Goal: Task Accomplishment & Management: Complete application form

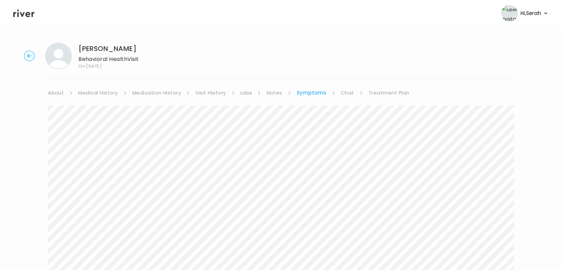
click at [346, 93] on link "Chat" at bounding box center [347, 92] width 13 height 9
click at [379, 91] on link "Treatment Plan" at bounding box center [388, 92] width 41 height 9
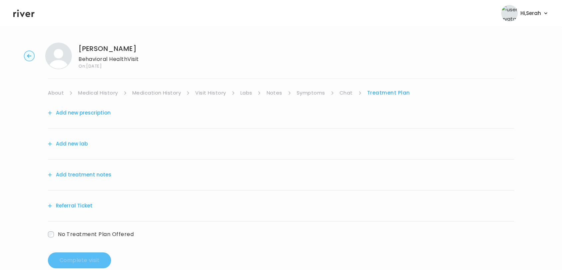
click at [80, 175] on button "Add treatment notes" at bounding box center [80, 174] width 64 height 9
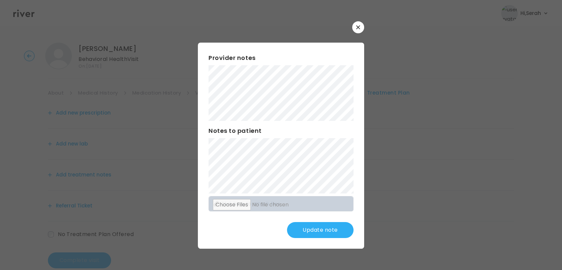
click at [305, 233] on button "Update note" at bounding box center [320, 230] width 67 height 16
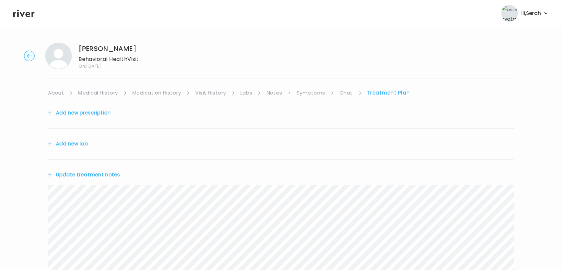
scroll to position [122, 0]
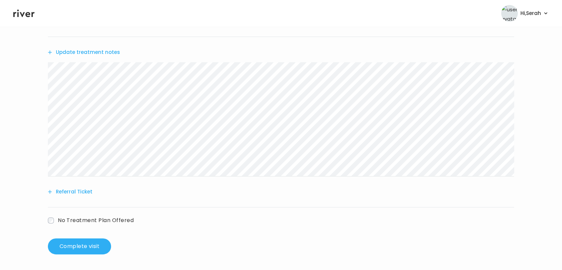
click at [74, 190] on button "Referral Ticket" at bounding box center [70, 191] width 45 height 9
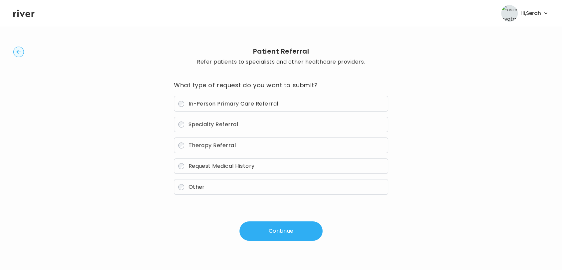
scroll to position [10, 0]
click at [219, 148] on span "Therapy Referral" at bounding box center [212, 145] width 48 height 8
click at [272, 232] on button "Continue" at bounding box center [280, 230] width 83 height 19
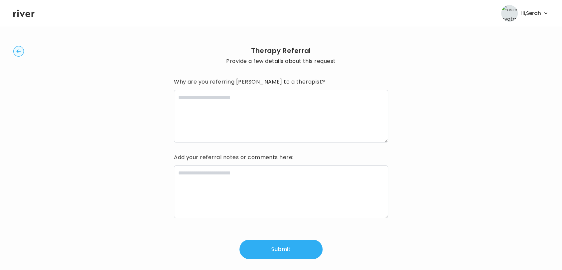
click at [283, 233] on div "Why are you referring Natalia to a therapist? Add your referral notes or commen…" at bounding box center [281, 167] width 214 height 182
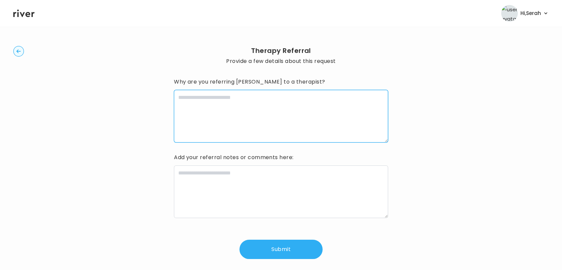
click at [267, 112] on textarea at bounding box center [281, 116] width 214 height 53
type textarea "**********"
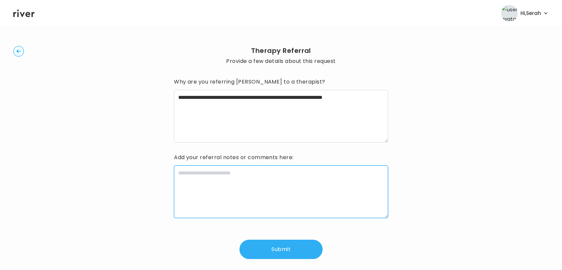
click at [226, 195] on textarea at bounding box center [281, 191] width 214 height 53
click at [210, 173] on textarea "**********" at bounding box center [281, 191] width 214 height 53
click at [178, 173] on textarea "**********" at bounding box center [281, 191] width 214 height 53
type textarea "**********"
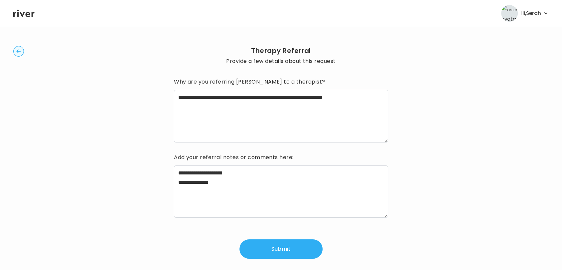
click at [271, 242] on button "Submit" at bounding box center [280, 248] width 83 height 19
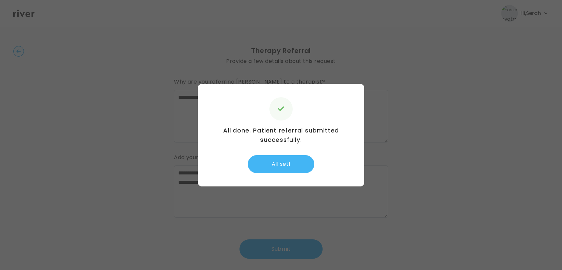
click at [293, 156] on button "All set!" at bounding box center [281, 164] width 67 height 18
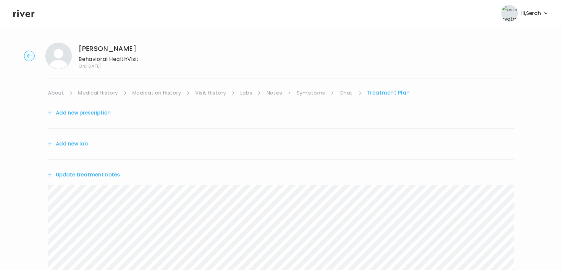
scroll to position [171, 0]
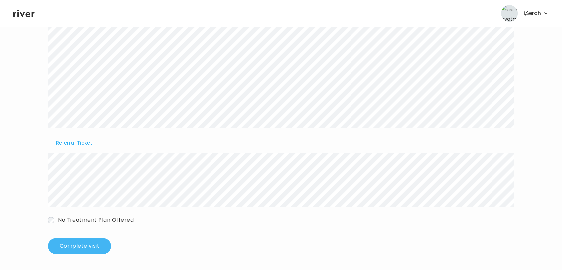
click at [73, 252] on button "Complete visit" at bounding box center [79, 246] width 63 height 16
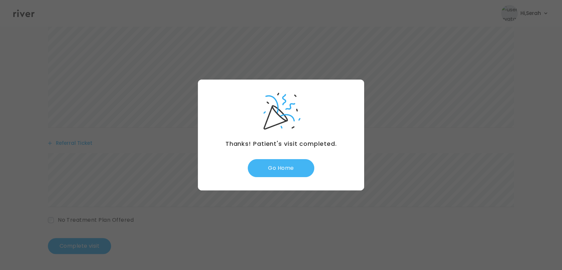
click at [288, 167] on button "Go Home" at bounding box center [281, 168] width 67 height 18
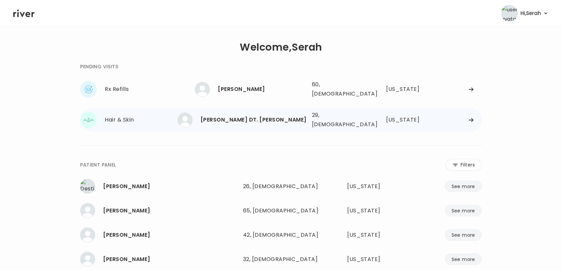
click at [228, 112] on div "[PERSON_NAME] DT. [PERSON_NAME] 29, [DEMOGRAPHIC_DATA] See more" at bounding box center [250, 119] width 111 height 15
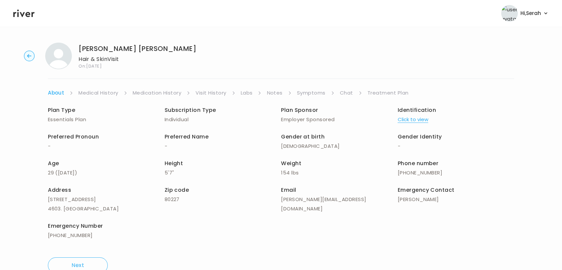
click at [314, 93] on link "Symptoms" at bounding box center [311, 92] width 29 height 9
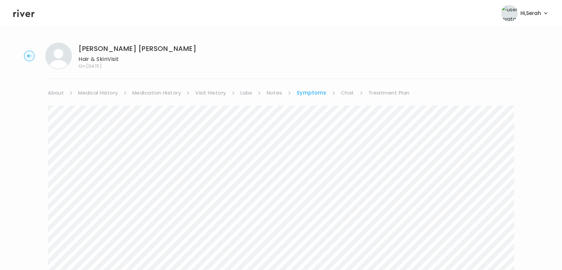
click at [343, 92] on link "Chat" at bounding box center [347, 92] width 13 height 9
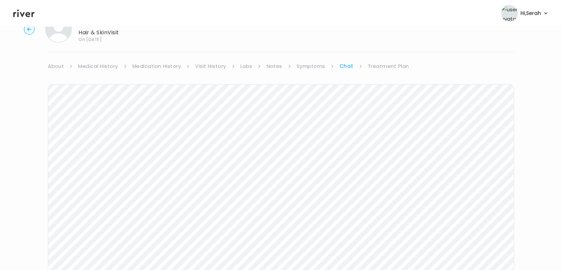
scroll to position [100, 0]
click at [25, 14] on icon at bounding box center [23, 13] width 21 height 10
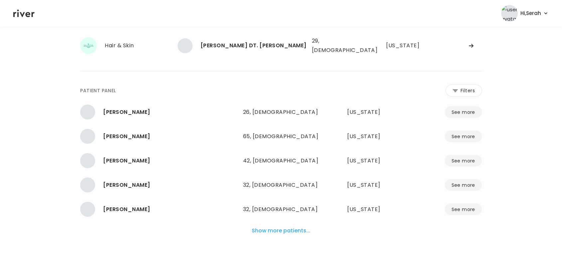
scroll to position [67, 0]
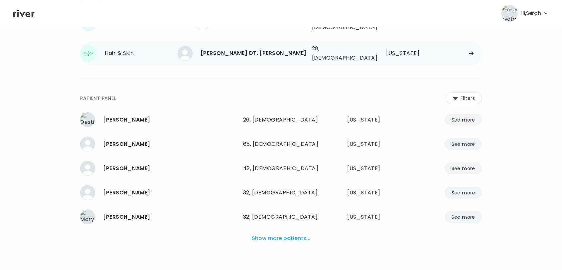
click at [193, 49] on img at bounding box center [185, 53] width 15 height 15
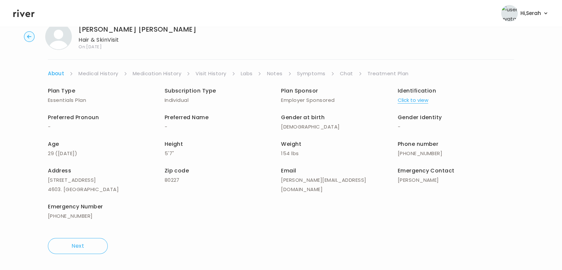
scroll to position [19, 0]
click at [311, 74] on link "Symptoms" at bounding box center [311, 73] width 29 height 9
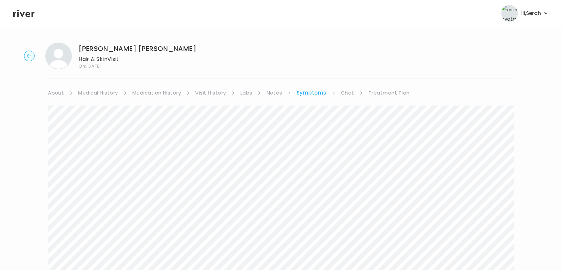
click at [25, 17] on icon at bounding box center [23, 13] width 21 height 10
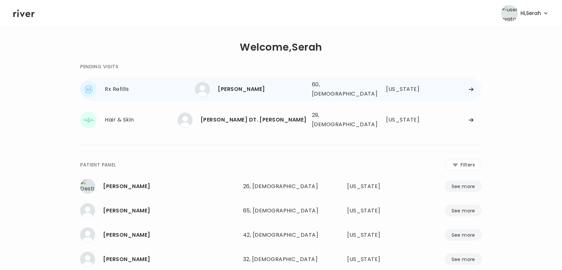
drag, startPoint x: 263, startPoint y: 85, endPoint x: 255, endPoint y: 87, distance: 7.7
click at [255, 87] on div "MICHAEL TAYLOR" at bounding box center [262, 88] width 88 height 9
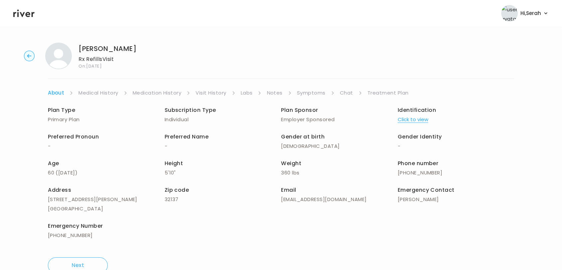
click at [308, 94] on link "Symptoms" at bounding box center [311, 92] width 29 height 9
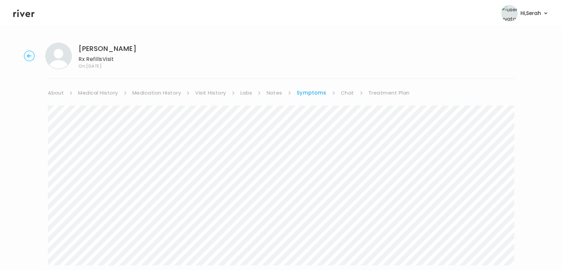
click at [160, 91] on link "Medication History" at bounding box center [156, 92] width 49 height 9
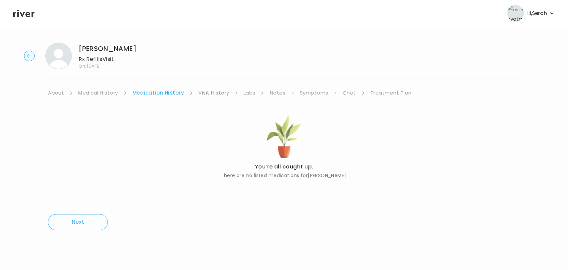
click at [99, 88] on link "Medical History" at bounding box center [98, 92] width 40 height 9
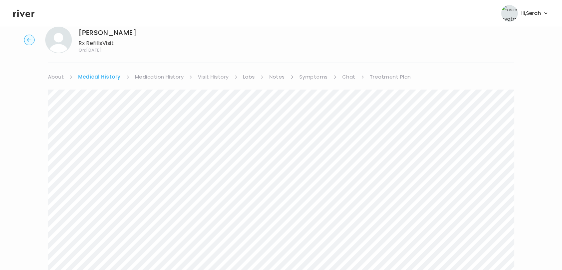
scroll to position [18, 0]
click at [314, 77] on link "Symptoms" at bounding box center [313, 74] width 29 height 9
click at [351, 74] on link "Chat" at bounding box center [347, 74] width 13 height 9
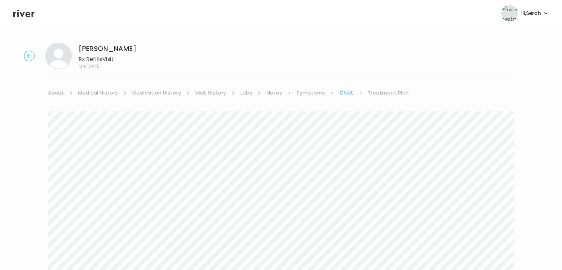
click at [308, 93] on link "Symptoms" at bounding box center [311, 92] width 29 height 9
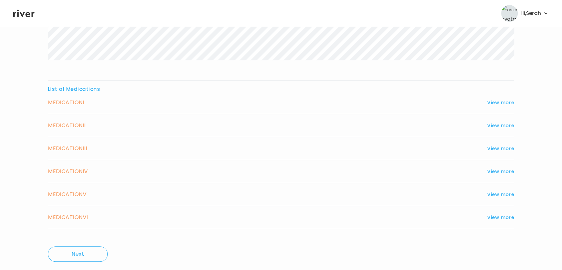
scroll to position [221, 0]
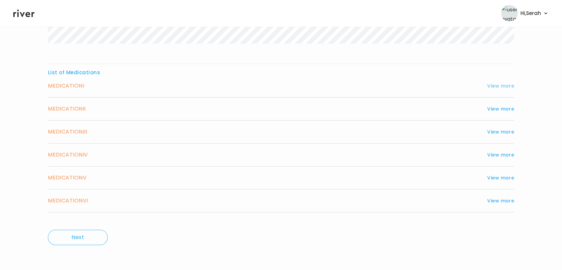
click at [509, 84] on button "View more" at bounding box center [500, 86] width 27 height 8
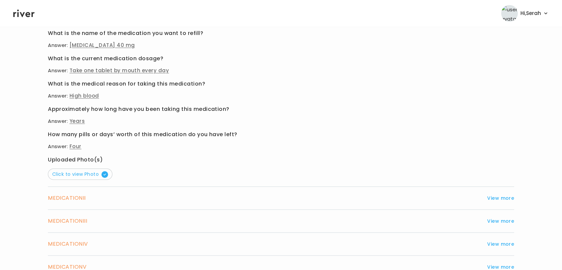
scroll to position [337, 0]
click at [92, 172] on span "Click to view Photo" at bounding box center [80, 173] width 56 height 7
click at [494, 195] on button "View more" at bounding box center [500, 198] width 27 height 8
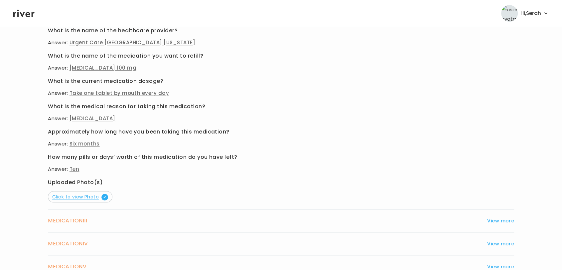
click at [99, 195] on span "Click to view Photo" at bounding box center [80, 196] width 56 height 7
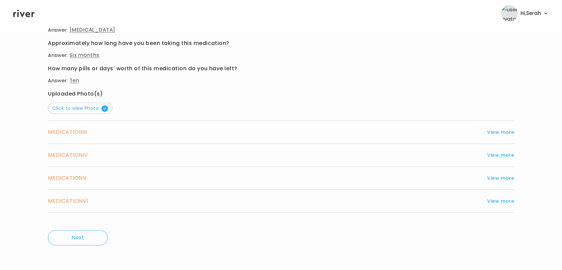
click at [489, 127] on div "MEDICATION III View more" at bounding box center [281, 131] width 466 height 9
click at [493, 129] on button "View more" at bounding box center [500, 132] width 27 height 8
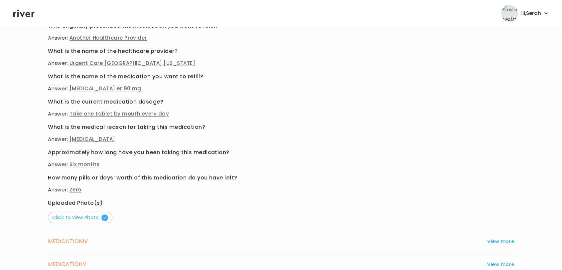
scroll to position [338, 0]
click at [60, 221] on button "Click to view Photo" at bounding box center [80, 217] width 65 height 11
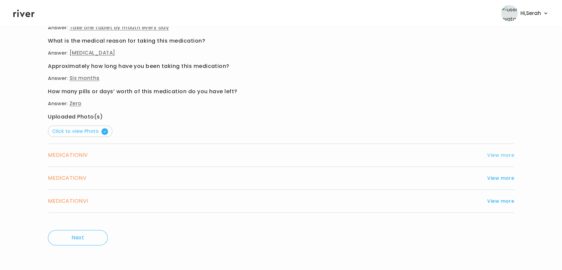
click at [494, 152] on button "View more" at bounding box center [500, 155] width 27 height 8
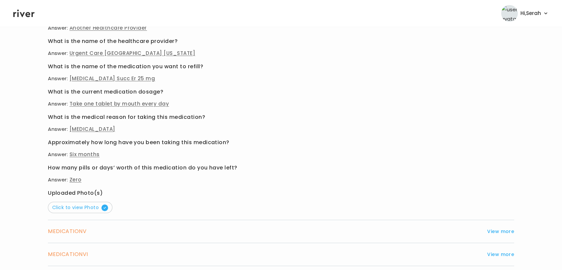
scroll to position [373, 0]
click at [88, 207] on span "Click to view Photo" at bounding box center [80, 206] width 56 height 7
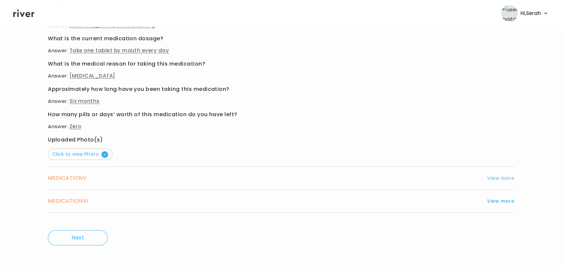
click at [498, 179] on button "View more" at bounding box center [500, 178] width 27 height 8
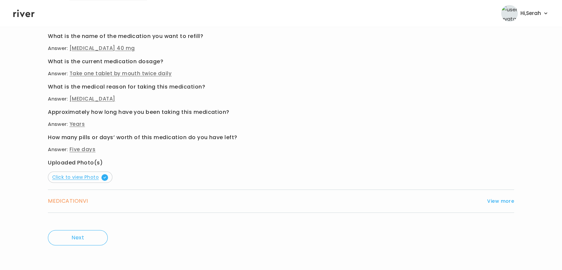
click at [102, 179] on span "button" at bounding box center [104, 177] width 7 height 7
click at [499, 202] on button "View more" at bounding box center [500, 201] width 27 height 8
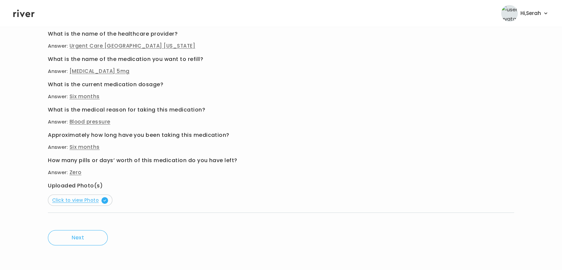
click at [101, 201] on span "button" at bounding box center [104, 200] width 7 height 7
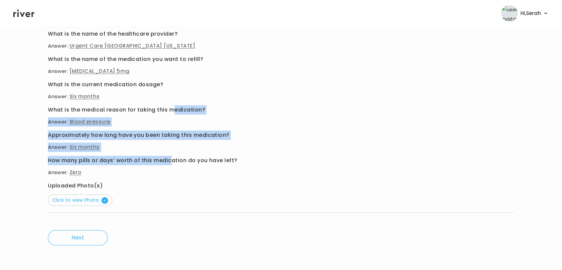
drag, startPoint x: 169, startPoint y: 154, endPoint x: 173, endPoint y: 112, distance: 41.4
click at [173, 112] on div "Who originally prescribed the medication you want to refill? Answer: Another He…" at bounding box center [281, 105] width 466 height 202
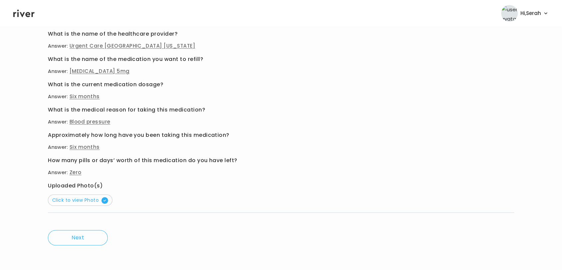
click at [253, 180] on div "Who originally prescribed the medication you want to refill? Answer: Another He…" at bounding box center [281, 105] width 466 height 202
click at [76, 237] on button "Next" at bounding box center [78, 237] width 60 height 15
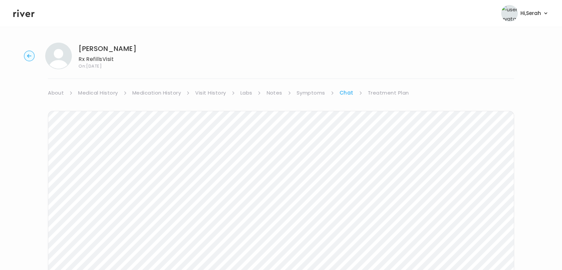
click at [391, 96] on link "Treatment Plan" at bounding box center [388, 92] width 41 height 9
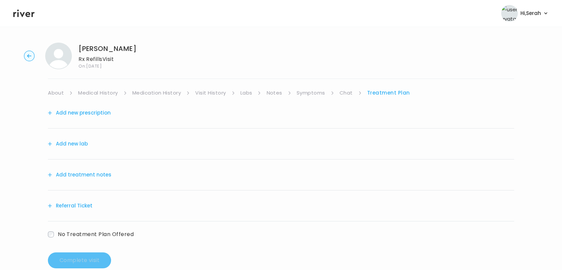
click at [306, 94] on link "Symptoms" at bounding box center [311, 92] width 29 height 9
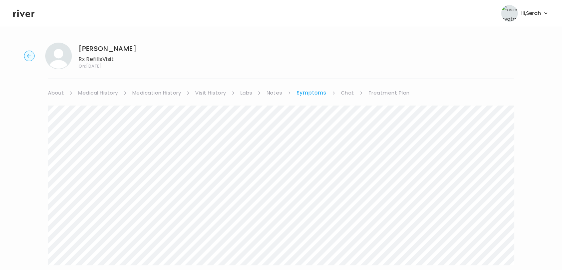
scroll to position [34, 0]
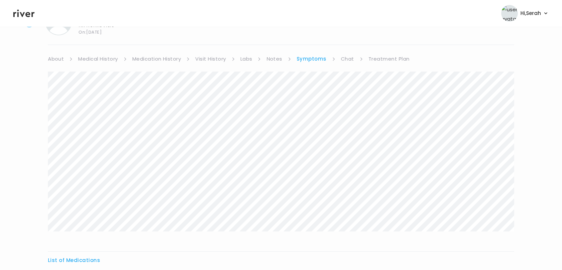
click at [349, 60] on link "Chat" at bounding box center [347, 58] width 13 height 9
click at [369, 60] on link "Treatment Plan" at bounding box center [388, 58] width 41 height 9
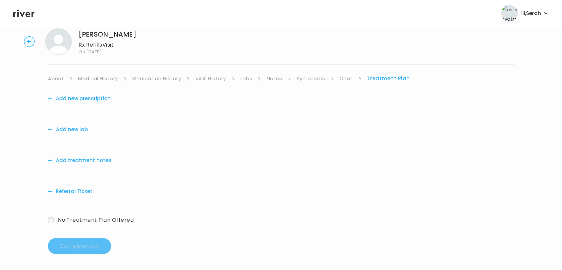
scroll to position [14, 0]
click at [75, 101] on button "Add new prescription" at bounding box center [79, 98] width 63 height 9
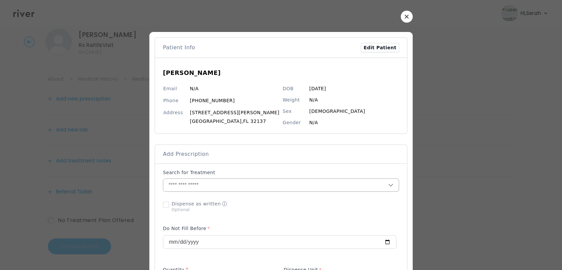
click at [239, 187] on input "text" at bounding box center [275, 185] width 225 height 13
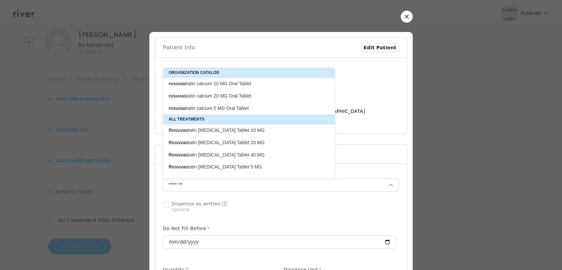
click at [244, 109] on p "rosuvas tatin calcium 5 MG Oral Tablet" at bounding box center [245, 108] width 153 height 6
type input "**********"
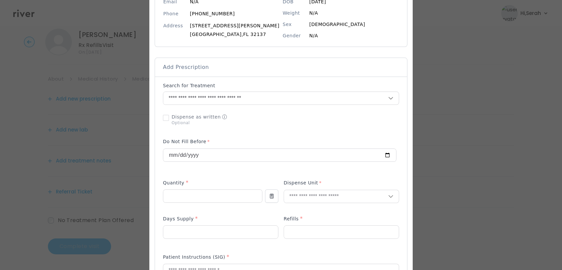
scroll to position [89, 0]
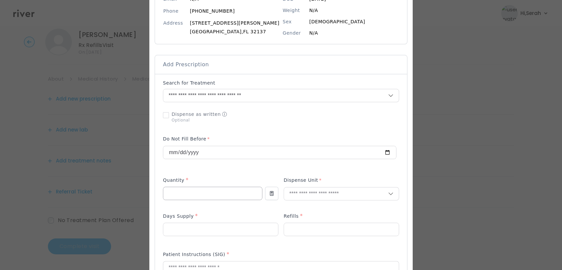
click at [219, 192] on input "number" at bounding box center [212, 193] width 99 height 13
type input "**"
click at [303, 207] on p "Tablet" at bounding box center [328, 208] width 87 height 10
click at [214, 233] on input "number" at bounding box center [220, 229] width 115 height 13
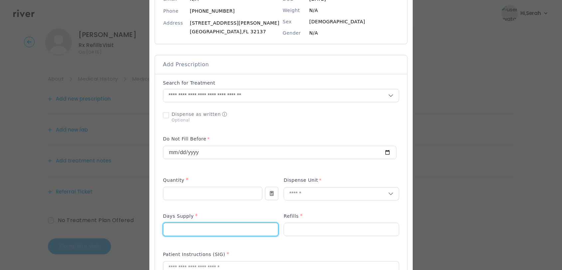
type input "**"
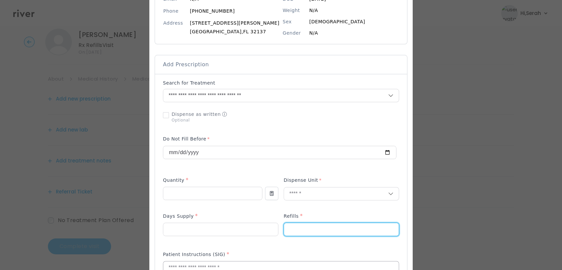
type input "*"
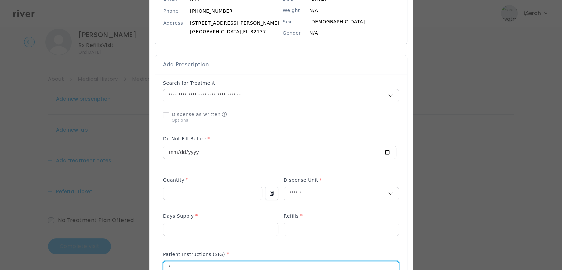
scroll to position [90, 0]
type textarea "**********"
click at [257, 241] on p at bounding box center [220, 238] width 115 height 7
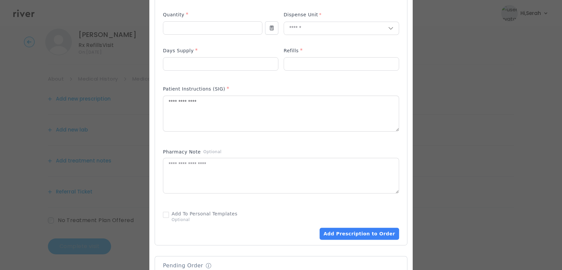
scroll to position [265, 0]
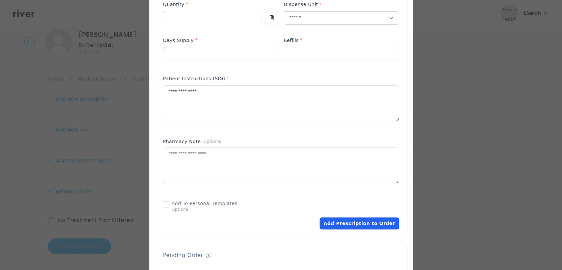
click at [339, 221] on button "Add Prescription to Order" at bounding box center [359, 223] width 79 height 12
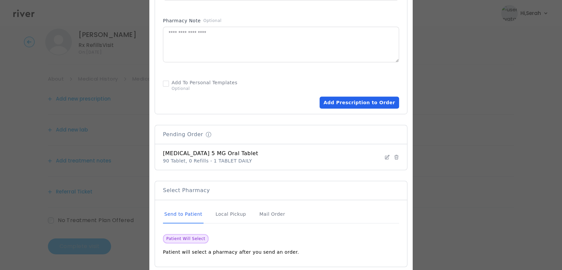
scroll to position [391, 0]
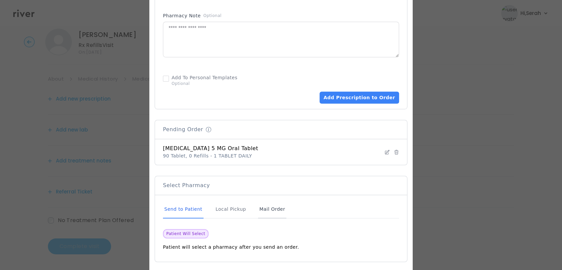
click at [273, 210] on div "Mail Order" at bounding box center [272, 209] width 28 height 18
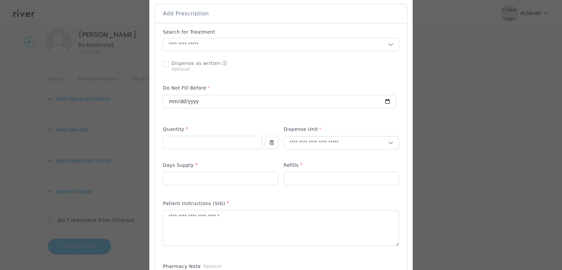
scroll to position [141, 0]
click at [236, 44] on input "text" at bounding box center [275, 44] width 225 height 13
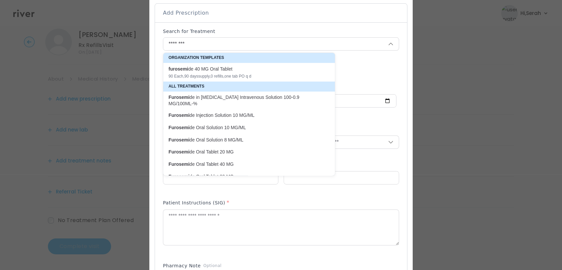
click at [228, 67] on div "furosemi de 40 MG Oral Tablet" at bounding box center [245, 69] width 153 height 7
type input "**********"
type input "**"
type input "*"
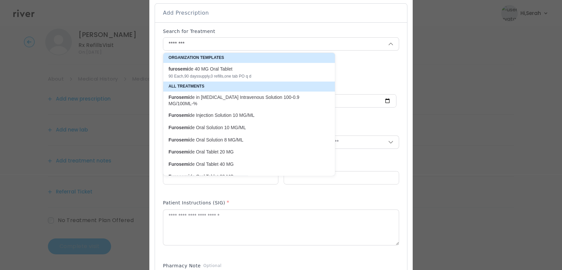
type textarea "**********"
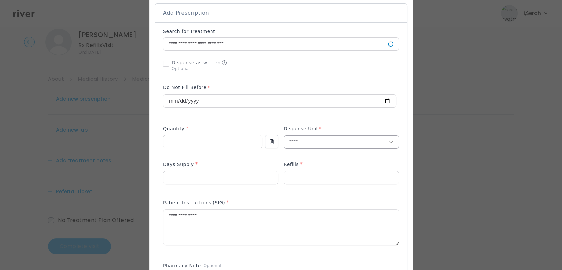
click at [297, 141] on input "text" at bounding box center [336, 142] width 104 height 13
type input "**"
click at [303, 158] on p "Tablet" at bounding box center [328, 156] width 87 height 10
click at [204, 139] on input "**" at bounding box center [212, 141] width 99 height 13
type input "*"
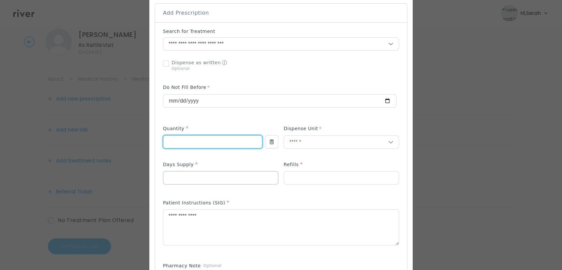
type input "***"
click at [200, 178] on input "**" at bounding box center [220, 177] width 115 height 13
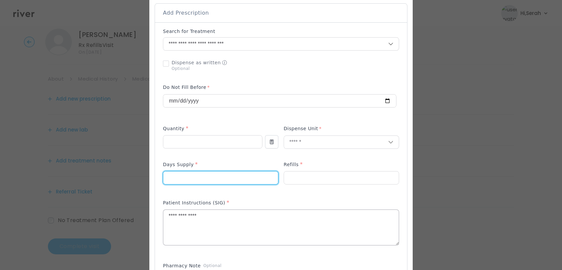
click at [216, 222] on textarea "**********" at bounding box center [280, 226] width 235 height 35
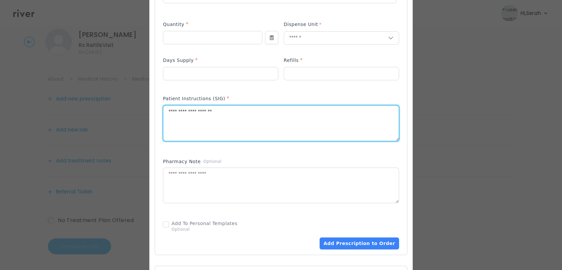
scroll to position [246, 0]
type textarea "**********"
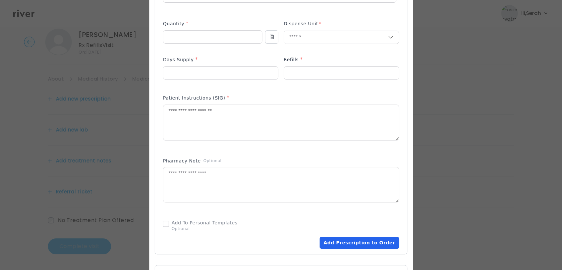
click at [346, 242] on button "Add Prescription to Order" at bounding box center [359, 242] width 79 height 12
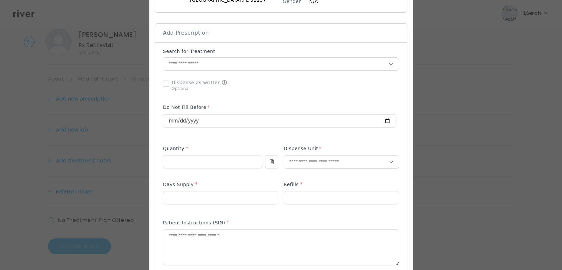
scroll to position [120, 0]
click at [229, 61] on input "text" at bounding box center [275, 64] width 225 height 13
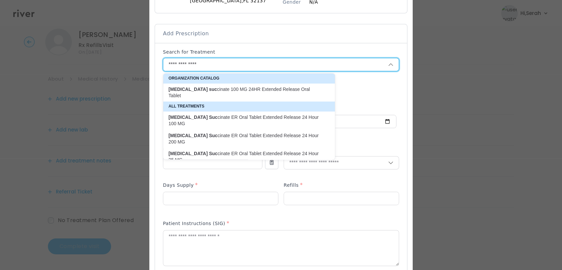
click at [261, 150] on p "Metoprolol Suc cinate ER Oral Tablet Extended Release 24 Hour 25 MG" at bounding box center [245, 156] width 153 height 13
type input "**********"
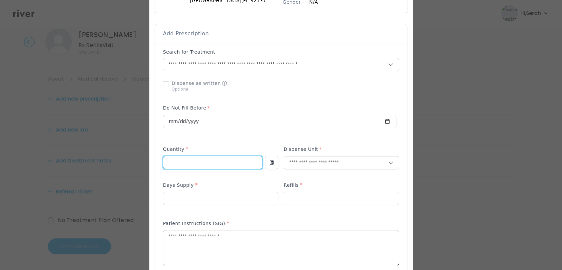
click at [225, 163] on input "number" at bounding box center [212, 162] width 99 height 13
type input "**"
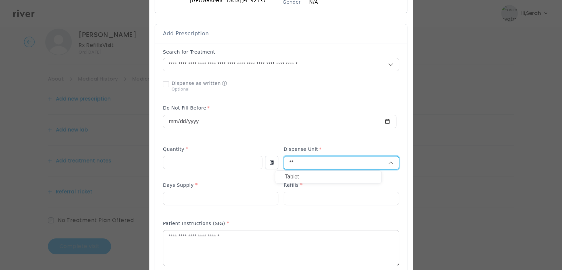
type input "**"
click at [306, 176] on p "Tablet" at bounding box center [328, 177] width 87 height 10
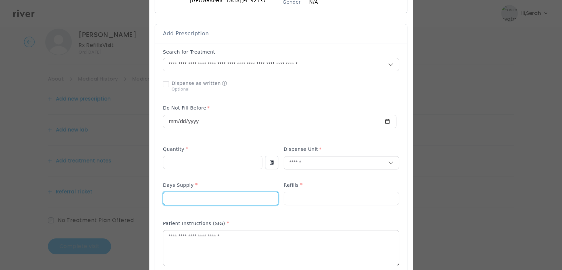
click at [245, 199] on input "number" at bounding box center [220, 198] width 115 height 13
type input "**"
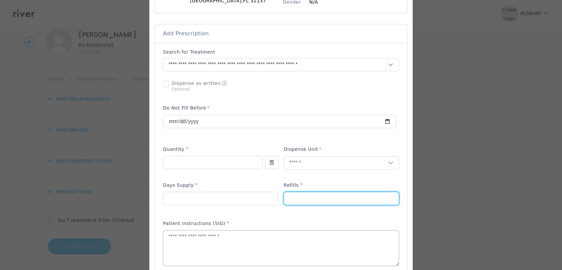
type input "*"
click at [233, 242] on textarea at bounding box center [280, 247] width 235 height 35
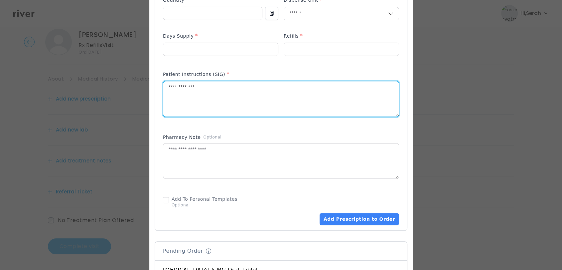
scroll to position [280, 0]
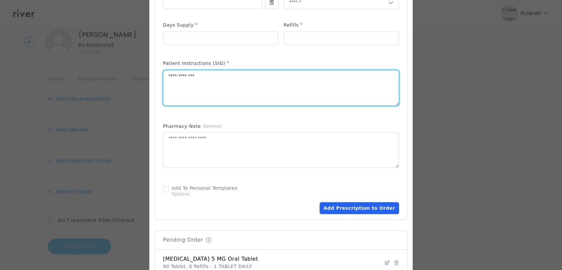
type textarea "**********"
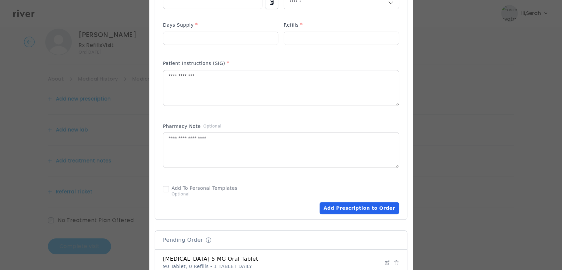
click at [329, 203] on button "Add Prescription to Order" at bounding box center [359, 208] width 79 height 12
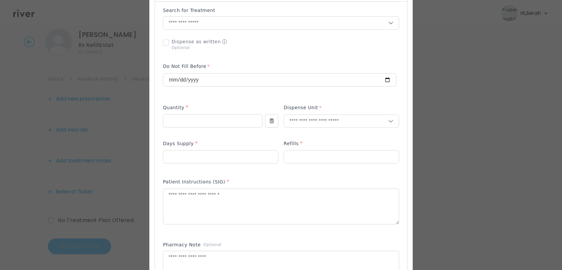
scroll to position [82, 0]
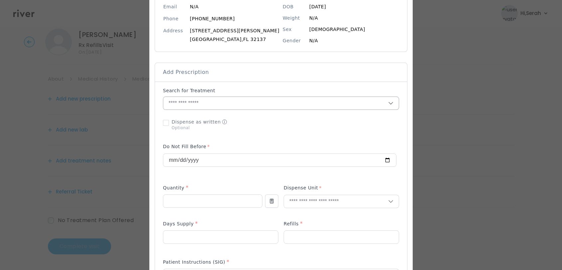
click at [229, 103] on input "text" at bounding box center [275, 103] width 225 height 13
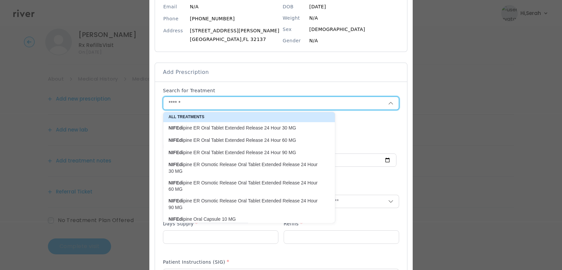
click at [247, 154] on p "NIFEdi pine ER Oral Tablet Extended Release 24 Hour 90 MG" at bounding box center [245, 152] width 153 height 6
type input "**********"
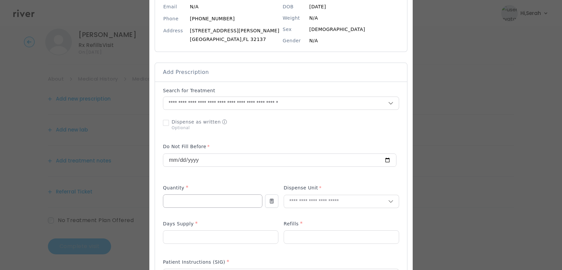
click at [220, 202] on input "number" at bounding box center [212, 201] width 99 height 13
type input "**"
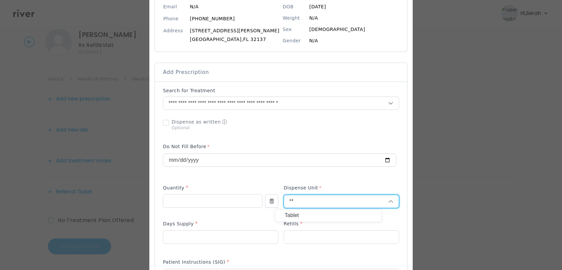
type input "**"
click at [299, 216] on p "Tablet" at bounding box center [328, 215] width 87 height 10
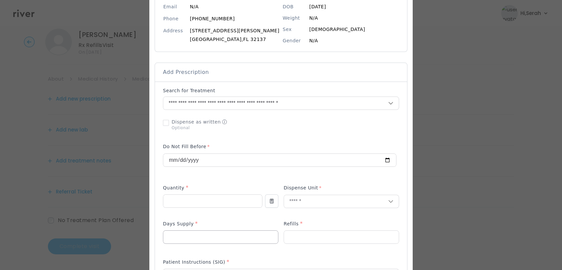
click at [234, 233] on input "number" at bounding box center [220, 236] width 115 height 13
type input "**"
type input "*"
click at [238, 211] on p at bounding box center [212, 211] width 99 height 7
click at [239, 223] on div "Days Supply *" at bounding box center [220, 224] width 115 height 11
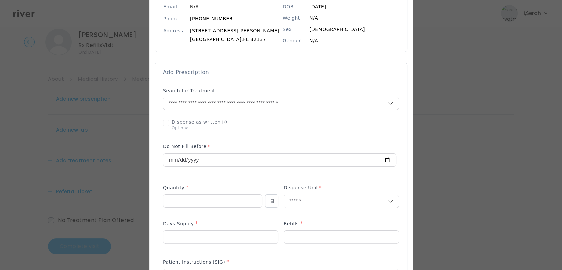
scroll to position [202, 0]
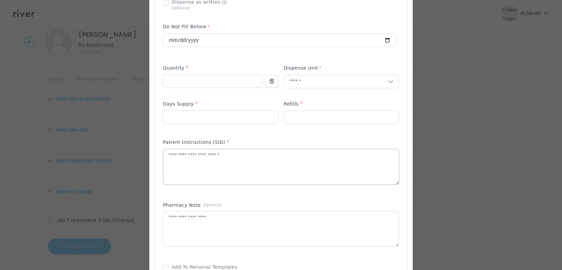
click at [231, 160] on textarea at bounding box center [280, 166] width 235 height 35
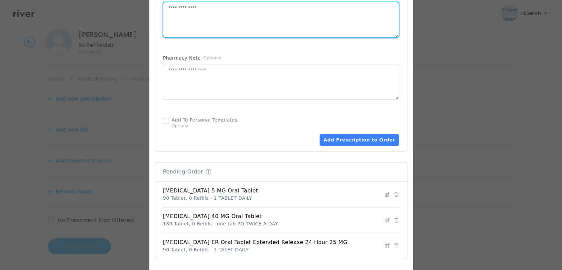
scroll to position [352, 0]
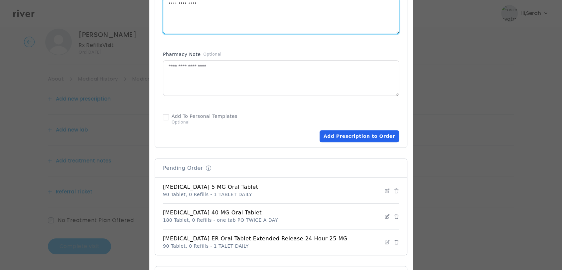
type textarea "**********"
click at [344, 137] on button "Add Prescription to Order" at bounding box center [359, 136] width 79 height 12
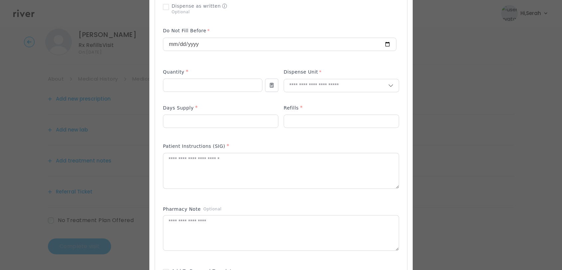
scroll to position [125, 0]
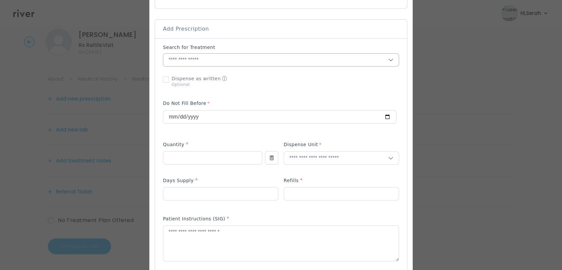
click at [232, 54] on input "text" at bounding box center [275, 60] width 225 height 13
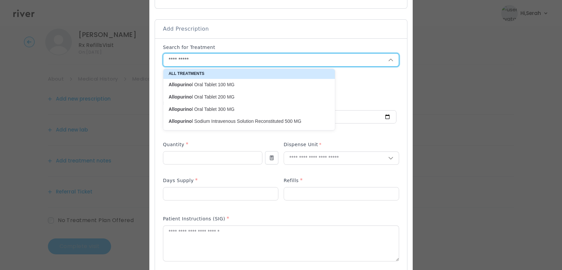
click at [231, 82] on p "Allopurino l Oral Tablet 100 MG" at bounding box center [245, 84] width 153 height 6
type input "**********"
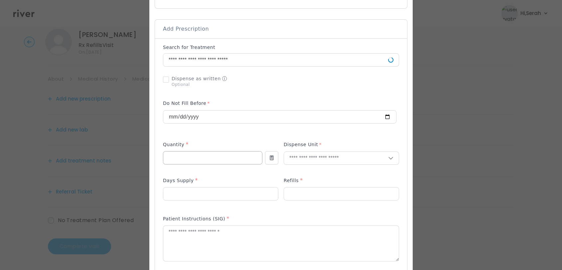
click at [209, 160] on input "number" at bounding box center [212, 157] width 99 height 13
type input "**"
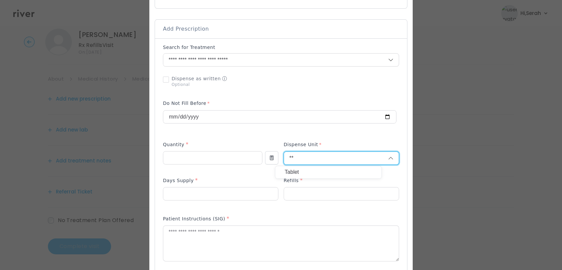
type input "**"
click at [304, 169] on p "Tablet" at bounding box center [328, 172] width 87 height 10
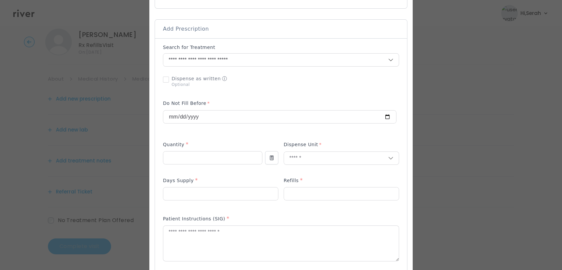
click at [218, 201] on p at bounding box center [220, 204] width 115 height 7
click at [217, 199] on input "number" at bounding box center [220, 193] width 115 height 13
type input "**"
type input "*"
click at [221, 237] on textarea at bounding box center [280, 242] width 235 height 35
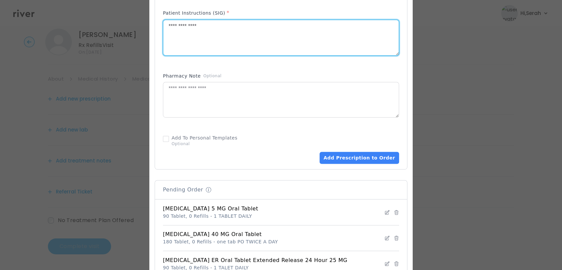
scroll to position [332, 0]
type textarea "**********"
click at [336, 155] on button "Add Prescription to Order" at bounding box center [359, 157] width 79 height 12
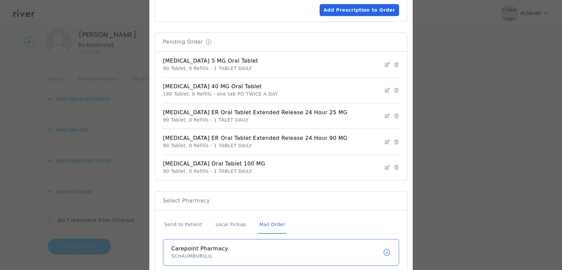
scroll to position [479, 0]
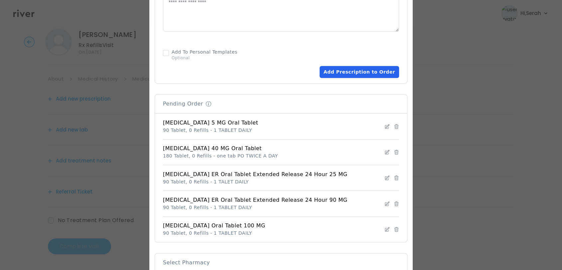
click at [335, 75] on button "Add Prescription to Order" at bounding box center [359, 72] width 79 height 12
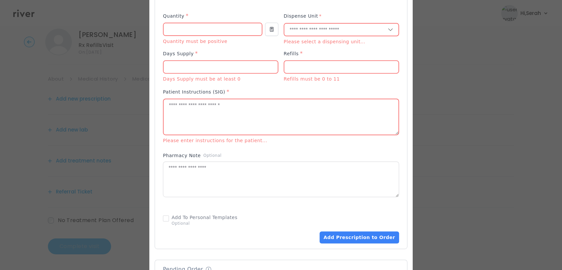
scroll to position [243, 0]
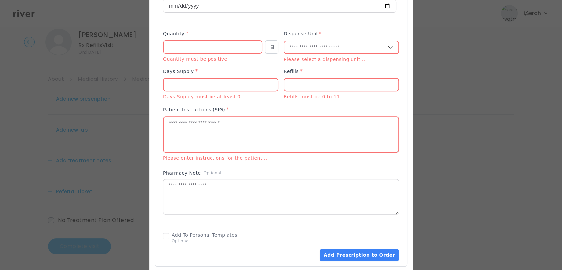
click at [258, 63] on div "Add Prescription to Order" at bounding box center [281, 93] width 236 height 335
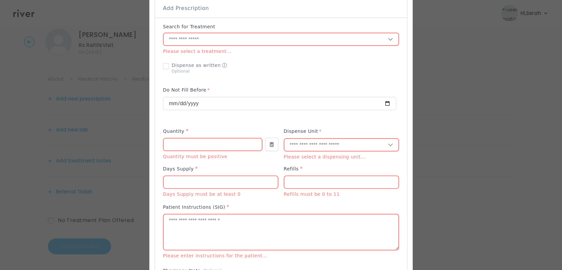
scroll to position [144, 0]
click at [245, 43] on input "text" at bounding box center [276, 41] width 224 height 13
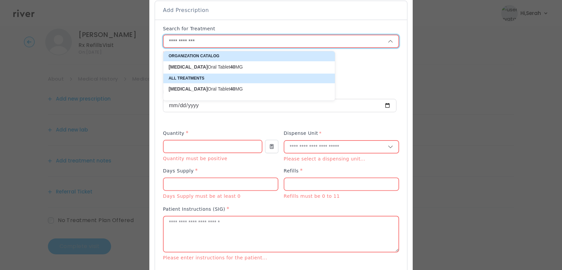
click at [240, 70] on p "Lisinopril Oral Tablet 40 MG" at bounding box center [245, 67] width 153 height 6
type input "**********"
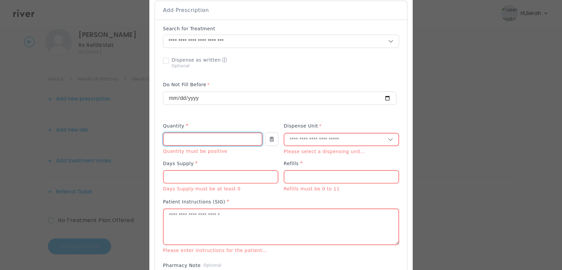
click at [216, 135] on input "number" at bounding box center [213, 139] width 98 height 13
type input "**"
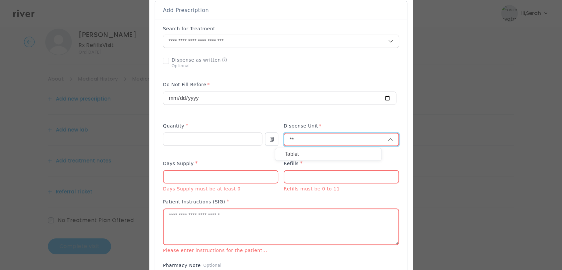
type input "**"
click at [303, 155] on p "Tablet" at bounding box center [328, 154] width 87 height 10
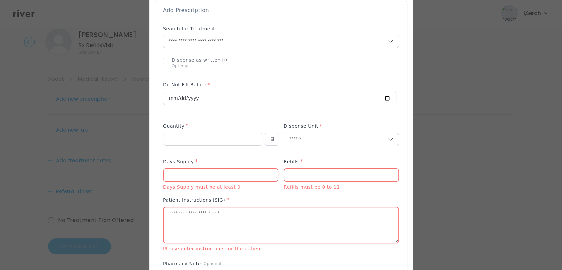
click at [236, 177] on input "number" at bounding box center [221, 175] width 114 height 13
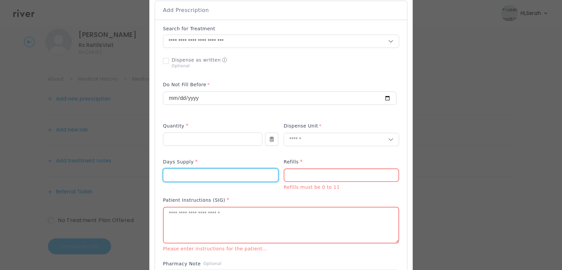
type input "**"
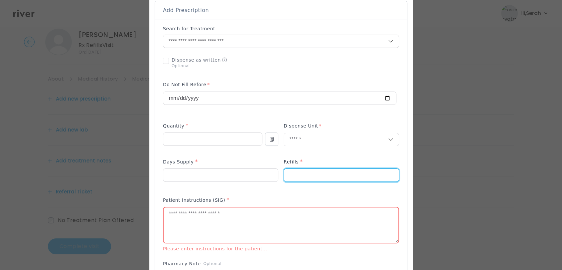
type input "*"
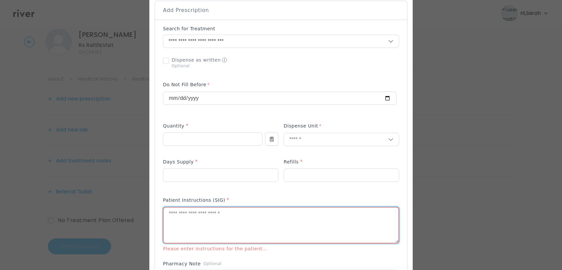
click at [223, 216] on textarea at bounding box center [281, 224] width 235 height 35
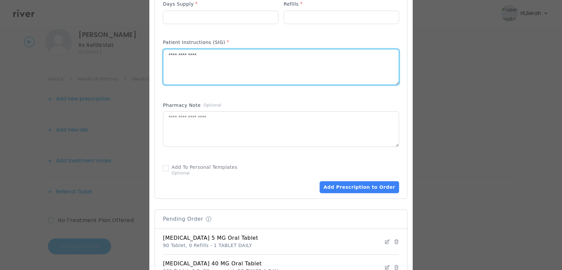
scroll to position [302, 0]
type textarea "**********"
click at [343, 189] on button "Add Prescription to Order" at bounding box center [359, 187] width 79 height 12
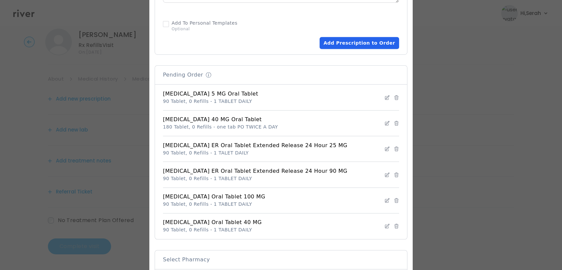
scroll to position [543, 0]
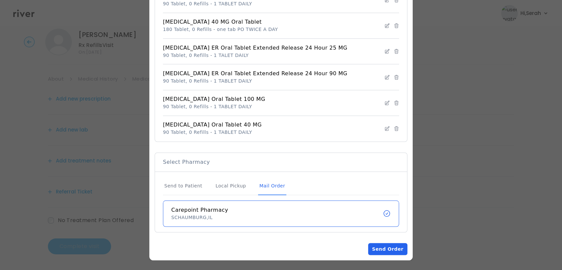
click at [370, 247] on button "Send Order" at bounding box center [387, 249] width 39 height 12
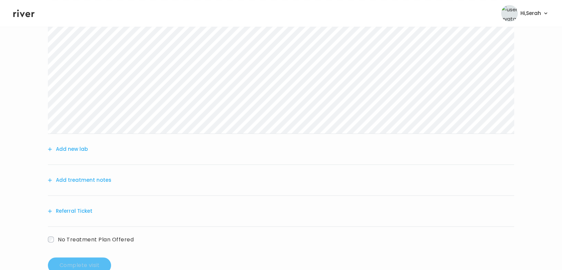
scroll to position [424, 0]
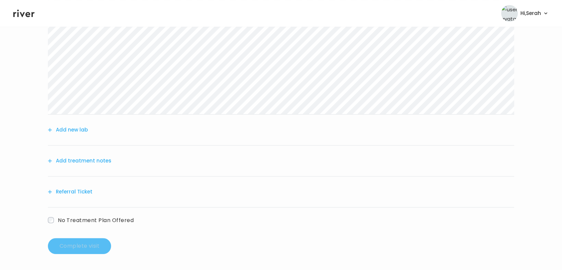
click at [81, 163] on button "Add treatment notes" at bounding box center [80, 160] width 64 height 9
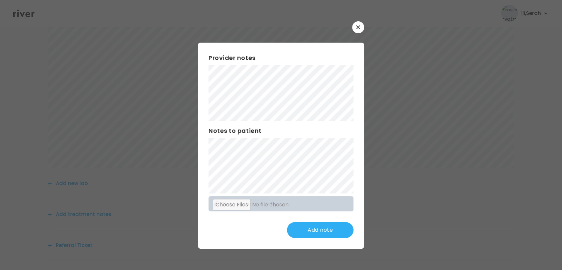
scroll to position [372, 0]
click at [238, 241] on div "Provider notes Notes to patient Click here to attach files Update note" at bounding box center [281, 146] width 166 height 206
click at [311, 229] on button "Update note" at bounding box center [320, 230] width 67 height 16
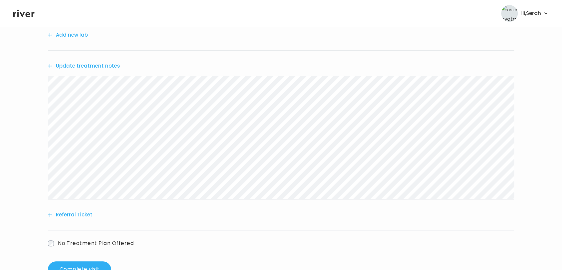
scroll to position [542, 0]
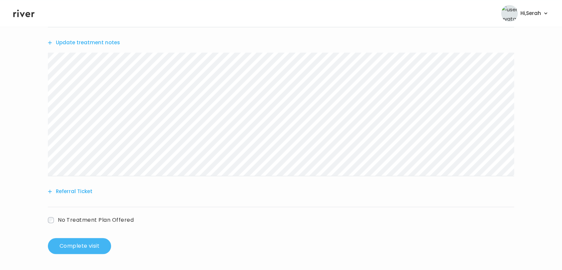
click at [83, 247] on button "Complete visit" at bounding box center [79, 246] width 63 height 16
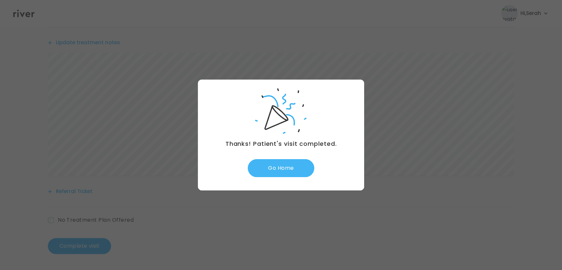
click at [275, 169] on button "Go Home" at bounding box center [281, 168] width 67 height 18
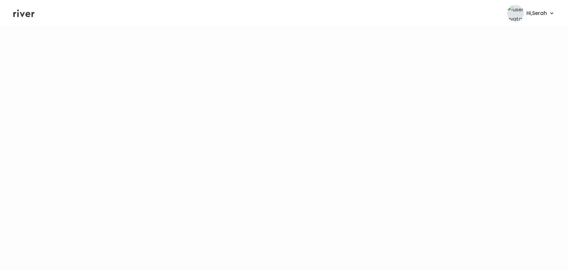
click at [21, 14] on icon at bounding box center [23, 14] width 21 height 8
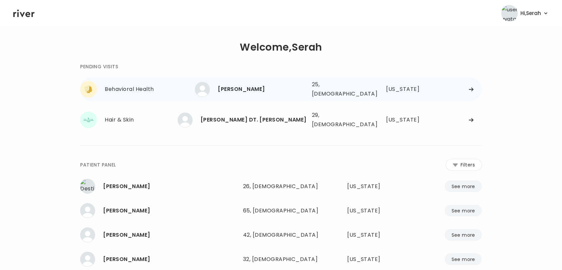
click at [246, 86] on div "[PERSON_NAME]" at bounding box center [262, 88] width 88 height 9
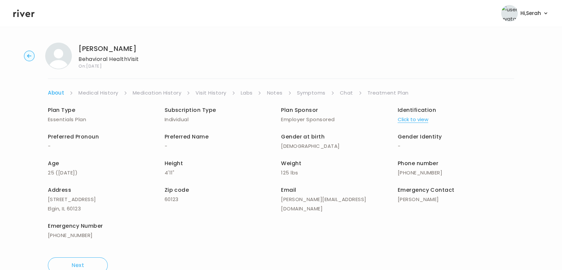
click at [414, 118] on button "Click to view" at bounding box center [413, 119] width 31 height 9
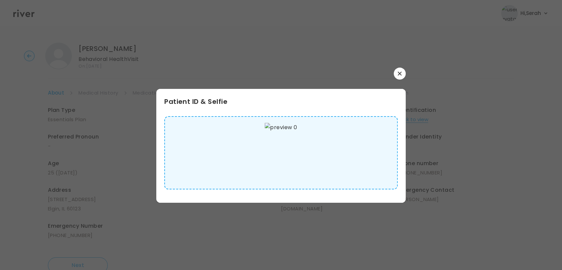
click at [398, 73] on icon "button" at bounding box center [400, 73] width 4 height 4
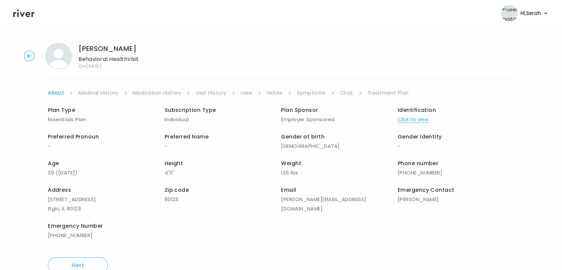
click at [310, 91] on link "Symptoms" at bounding box center [311, 92] width 29 height 9
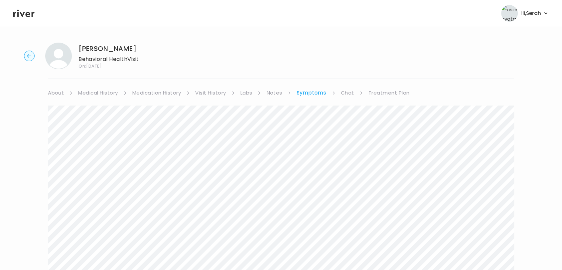
click at [349, 93] on link "Chat" at bounding box center [347, 92] width 13 height 9
click at [382, 90] on link "Treatment Plan" at bounding box center [388, 92] width 41 height 9
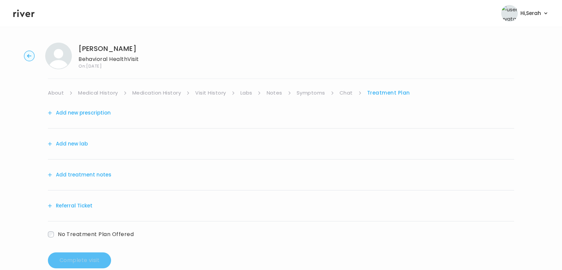
click at [82, 205] on button "Referral Ticket" at bounding box center [70, 205] width 45 height 9
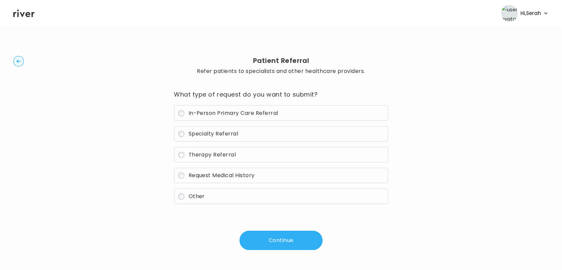
click at [223, 155] on span "Therapy Referral" at bounding box center [212, 155] width 48 height 8
click at [276, 243] on button "Continue" at bounding box center [280, 239] width 83 height 19
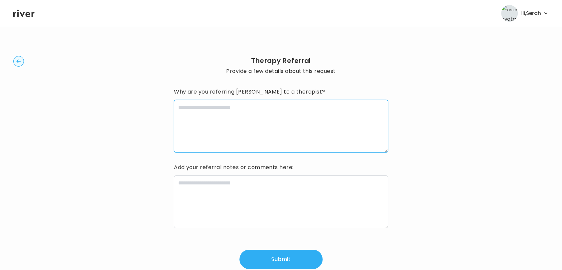
click at [230, 138] on textarea at bounding box center [281, 126] width 214 height 53
click at [181, 110] on textarea "**********" at bounding box center [281, 126] width 214 height 53
click at [293, 106] on textarea "**********" at bounding box center [281, 126] width 214 height 53
type textarea "**********"
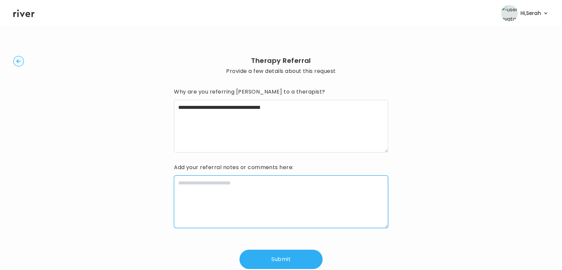
click at [253, 187] on textarea at bounding box center [281, 201] width 214 height 53
type textarea "**********"
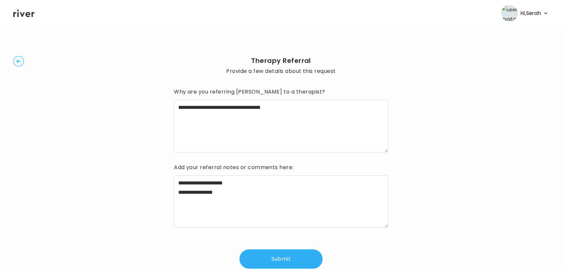
click at [277, 255] on button "Submit" at bounding box center [280, 258] width 83 height 19
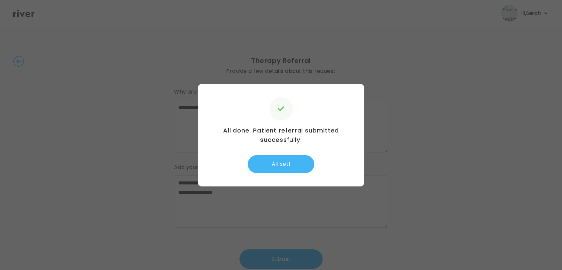
click at [287, 159] on button "All set!" at bounding box center [281, 164] width 67 height 18
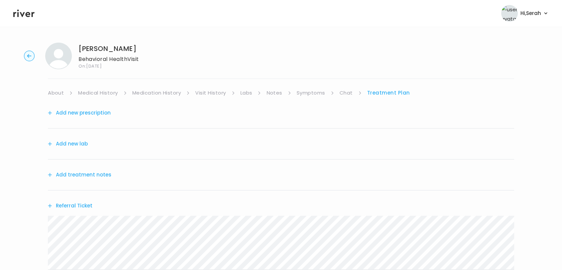
click at [87, 174] on button "Add treatment notes" at bounding box center [80, 174] width 64 height 9
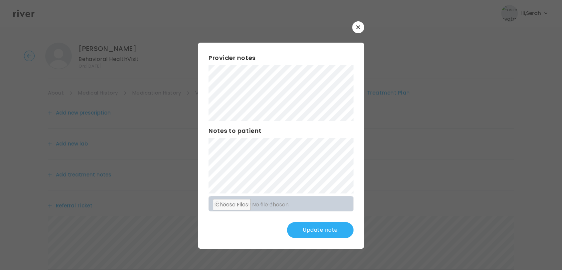
click at [308, 227] on button "Update note" at bounding box center [320, 230] width 67 height 16
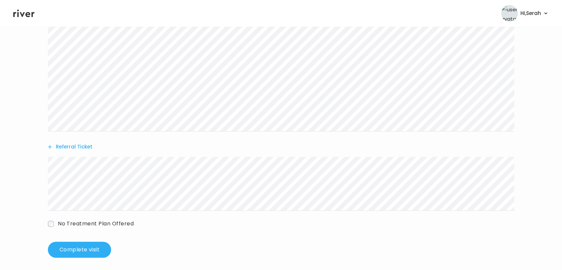
scroll to position [171, 0]
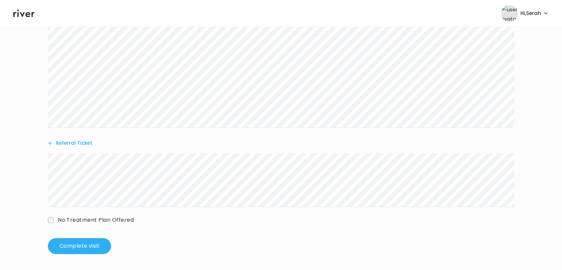
click at [77, 235] on div "Add new prescription Add new lab Update treatment notes Referral Ticket No Trea…" at bounding box center [281, 82] width 466 height 311
click at [77, 245] on button "Complete visit" at bounding box center [79, 246] width 63 height 16
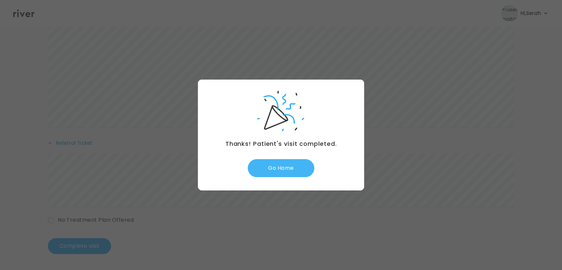
click at [281, 161] on button "Go Home" at bounding box center [281, 168] width 67 height 18
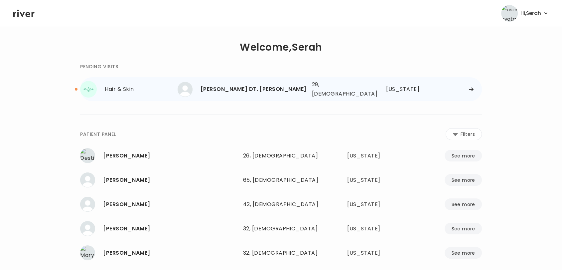
click at [245, 85] on div "[PERSON_NAME] DT. [PERSON_NAME]" at bounding box center [254, 88] width 106 height 9
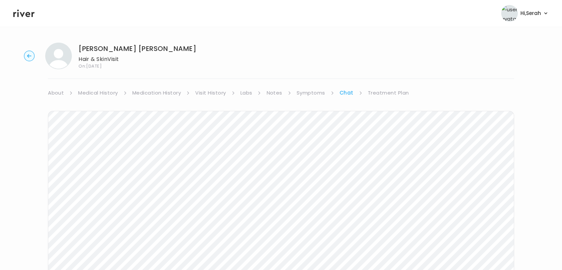
click at [388, 98] on div "Next Ping message sent" at bounding box center [281, 225] width 466 height 256
click at [381, 92] on link "Treatment Plan" at bounding box center [388, 92] width 41 height 9
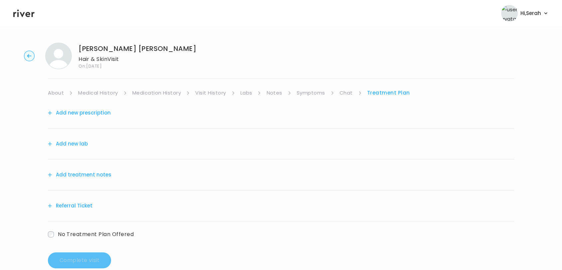
click at [85, 112] on button "Add new prescription" at bounding box center [79, 112] width 63 height 9
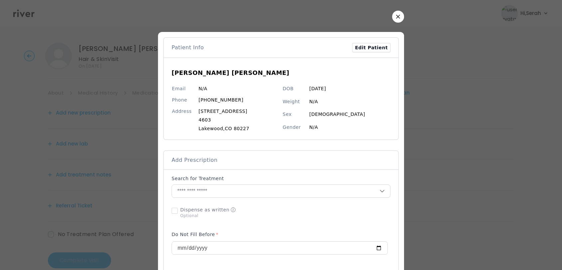
scroll to position [44, 0]
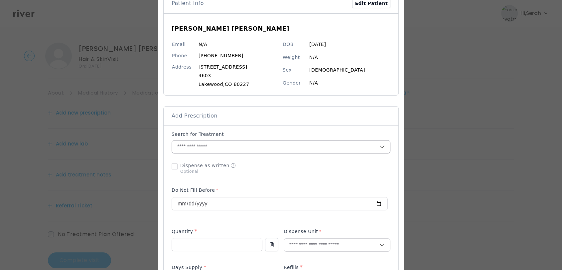
click at [248, 148] on input "text" at bounding box center [276, 146] width 208 height 13
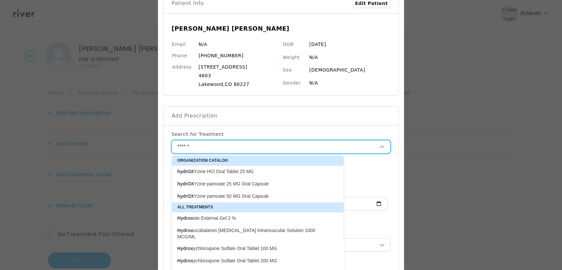
click at [237, 172] on p "hydrOX Yzine HCl Oral Tablet 25 MG" at bounding box center [253, 171] width 153 height 6
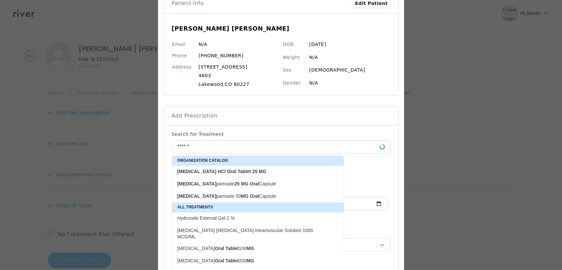
type input "**********"
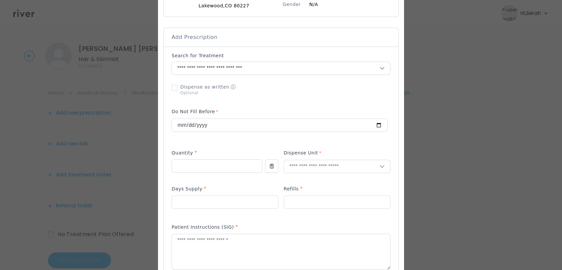
scroll to position [125, 0]
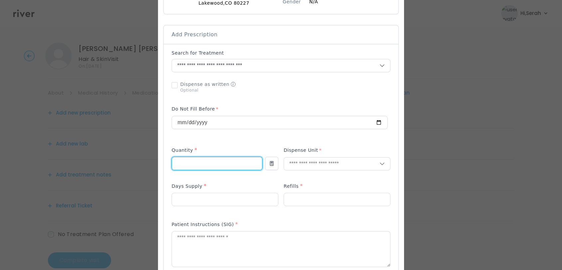
click at [215, 162] on input "number" at bounding box center [217, 163] width 90 height 13
type input "**"
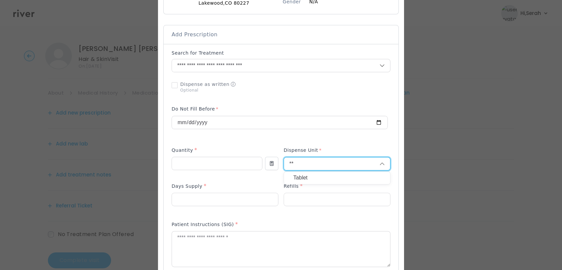
type input "**"
click at [301, 176] on p "Tablet" at bounding box center [336, 178] width 87 height 10
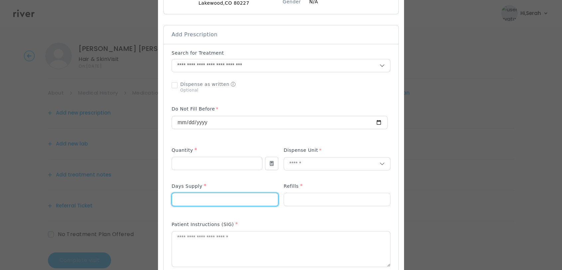
click at [223, 204] on input "number" at bounding box center [225, 199] width 106 height 13
type input "**"
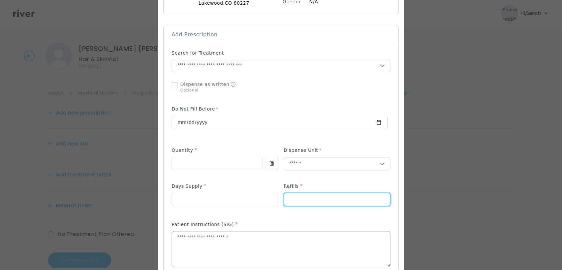
type input "*"
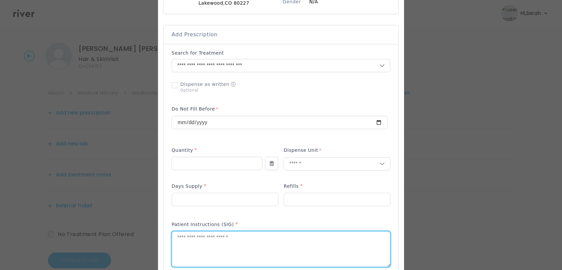
click at [183, 244] on textarea at bounding box center [281, 248] width 218 height 35
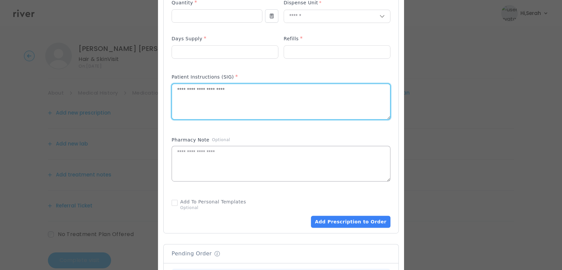
scroll to position [276, 0]
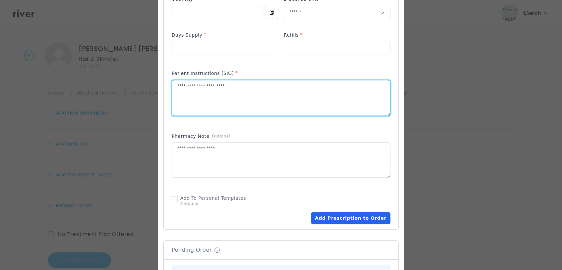
type textarea "**********"
click at [354, 212] on button "Add Prescription to Order" at bounding box center [350, 218] width 79 height 12
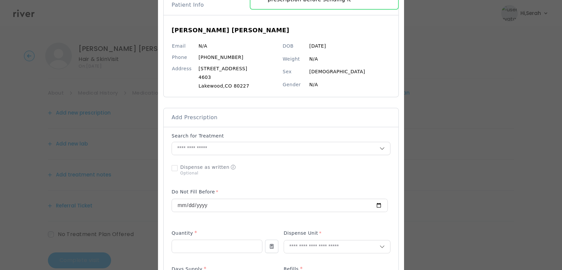
scroll to position [19, 0]
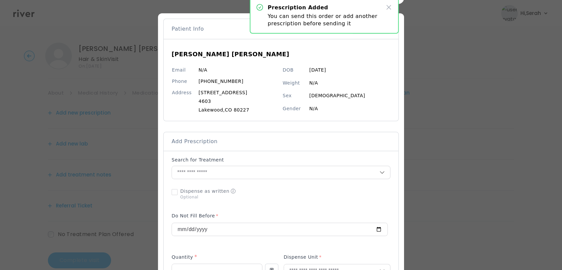
click at [227, 163] on div "Search for Treatment" at bounding box center [281, 160] width 219 height 9
click at [226, 168] on input "text" at bounding box center [276, 172] width 208 height 13
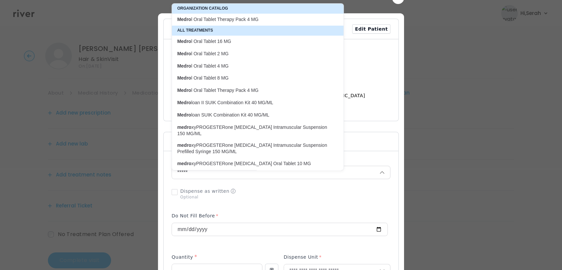
click at [238, 23] on p "Medro l Oral Tablet Therapy Pack 4 MG" at bounding box center [253, 19] width 161 height 9
type input "**********"
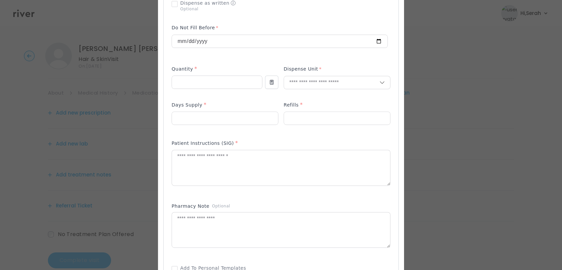
scroll to position [255, 0]
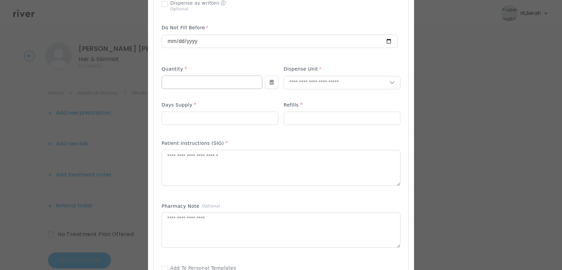
click at [200, 86] on input "number" at bounding box center [212, 82] width 100 height 13
type input "*"
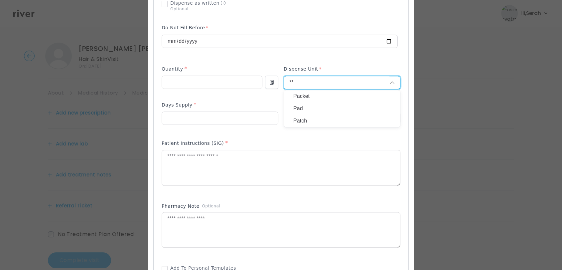
type input "**"
click at [296, 96] on p "Packet" at bounding box center [341, 96] width 97 height 10
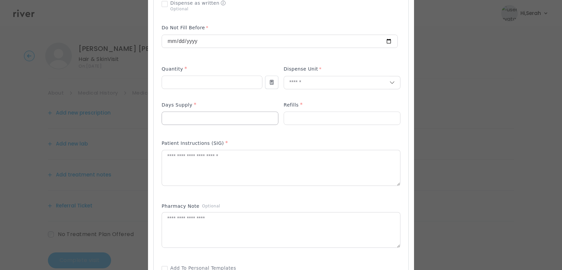
click at [231, 119] on input "number" at bounding box center [220, 118] width 116 height 13
type input "*"
click at [307, 122] on input "number" at bounding box center [342, 118] width 116 height 13
type input "*"
click at [260, 164] on textarea at bounding box center [281, 167] width 238 height 35
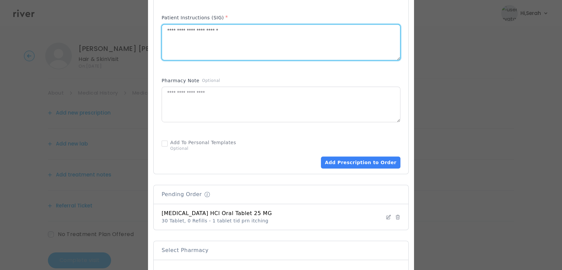
scroll to position [386, 0]
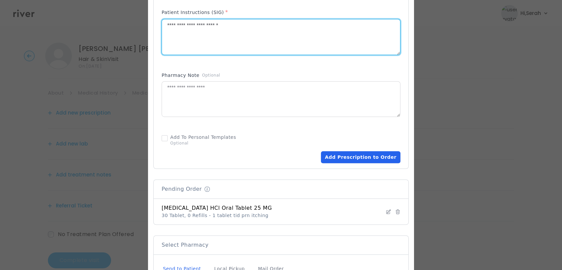
type textarea "**********"
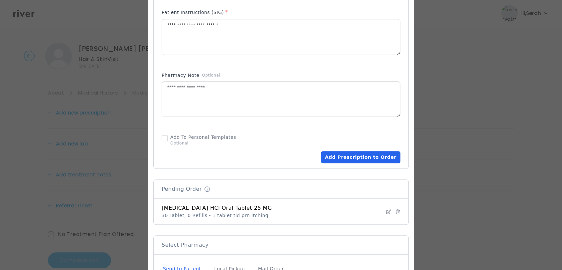
click at [348, 155] on button "Add Prescription to Order" at bounding box center [360, 157] width 79 height 12
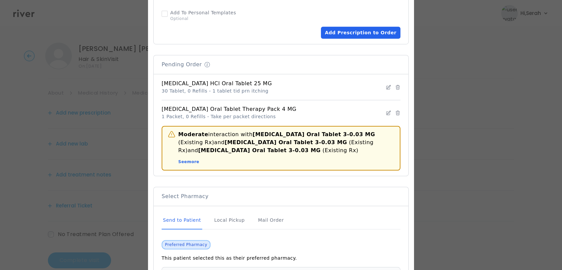
scroll to position [530, 0]
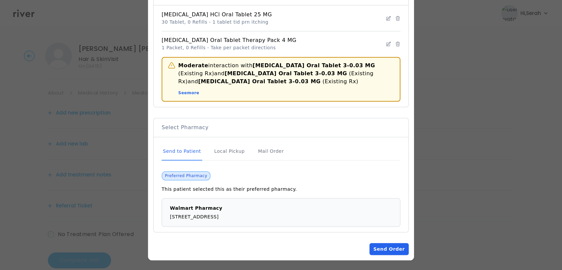
click at [378, 248] on button "Send Order" at bounding box center [388, 249] width 39 height 12
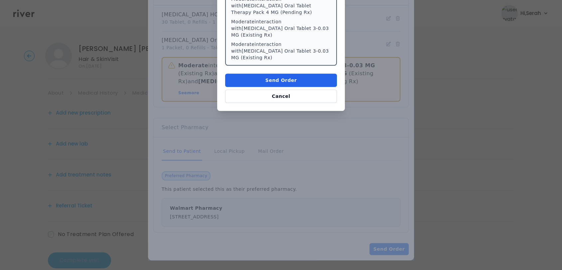
click at [284, 73] on button "Send Order" at bounding box center [281, 79] width 112 height 13
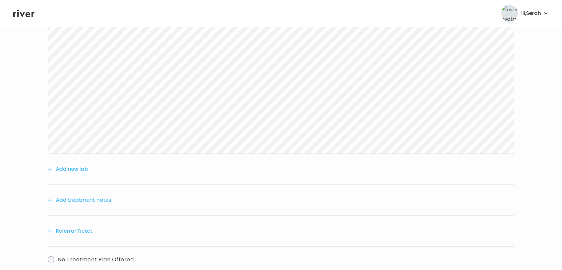
scroll to position [149, 0]
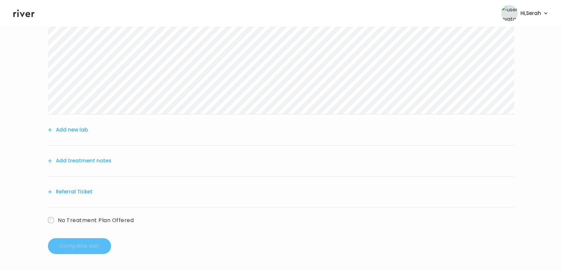
click at [84, 163] on button "Add treatment notes" at bounding box center [80, 160] width 64 height 9
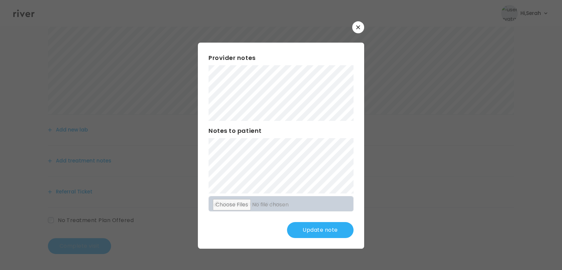
click at [317, 229] on button "Update note" at bounding box center [320, 230] width 67 height 16
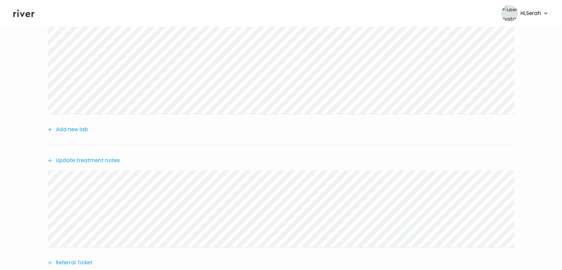
scroll to position [0, 0]
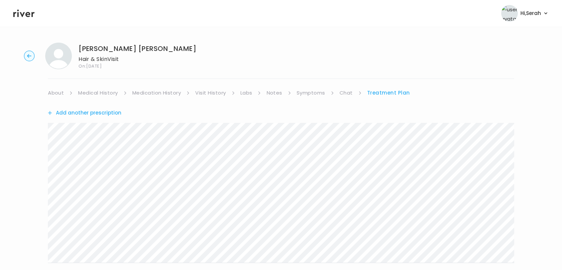
click at [309, 96] on link "Symptoms" at bounding box center [311, 92] width 29 height 9
click at [386, 92] on link "Treatment Plan" at bounding box center [388, 92] width 41 height 9
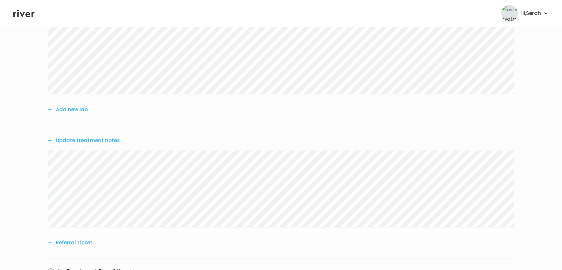
scroll to position [172, 0]
click at [97, 134] on button "Update treatment notes" at bounding box center [84, 137] width 72 height 9
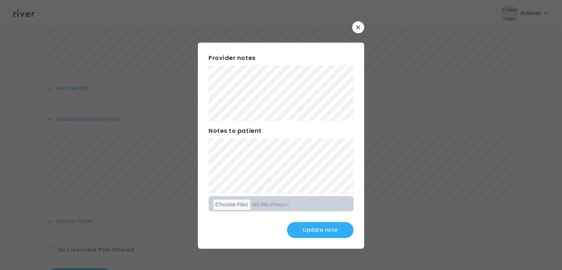
scroll to position [189, 0]
click at [331, 228] on button "Update note" at bounding box center [320, 230] width 67 height 16
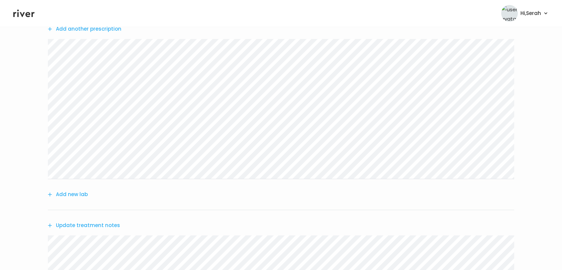
scroll to position [220, 0]
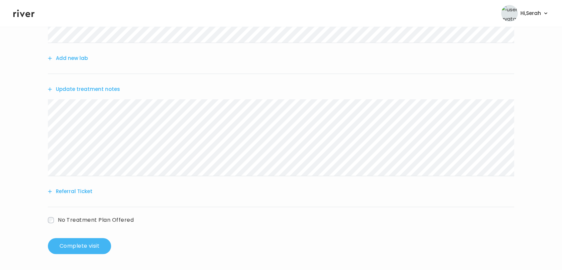
click at [88, 244] on button "Complete visit" at bounding box center [79, 246] width 63 height 16
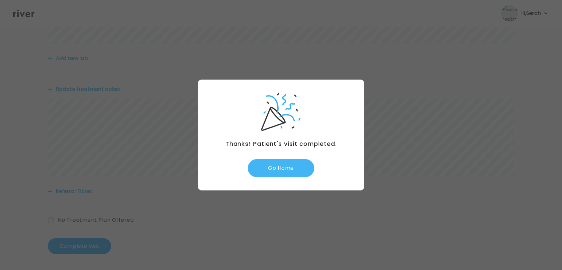
click at [272, 167] on button "Go Home" at bounding box center [281, 168] width 67 height 18
